Goal: Navigation & Orientation: Understand site structure

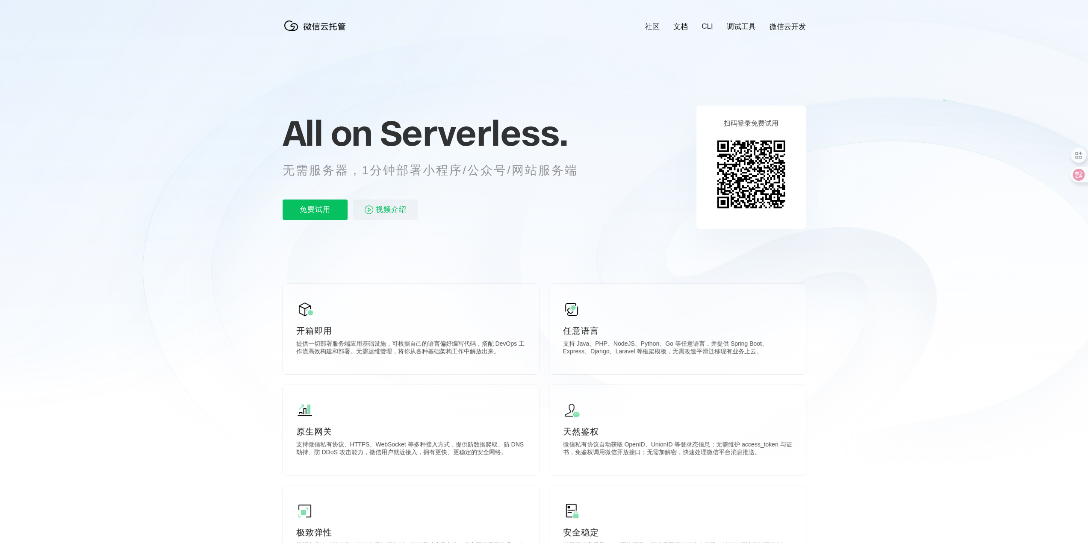
scroll to position [0, 1520]
click at [889, 466] on div "社区 文档 CLI 调试工具 微信云开发 All on Serverless. 无需服务器，1分钟部署小程序/公众号/网站服务端 免费试用 视频介绍 扫码登录…" at bounding box center [544, 379] width 1088 height 758
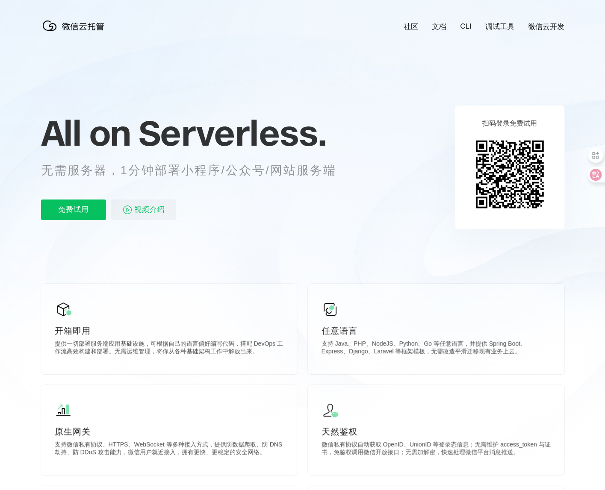
scroll to position [0, 1520]
